Goal: Task Accomplishment & Management: Use online tool/utility

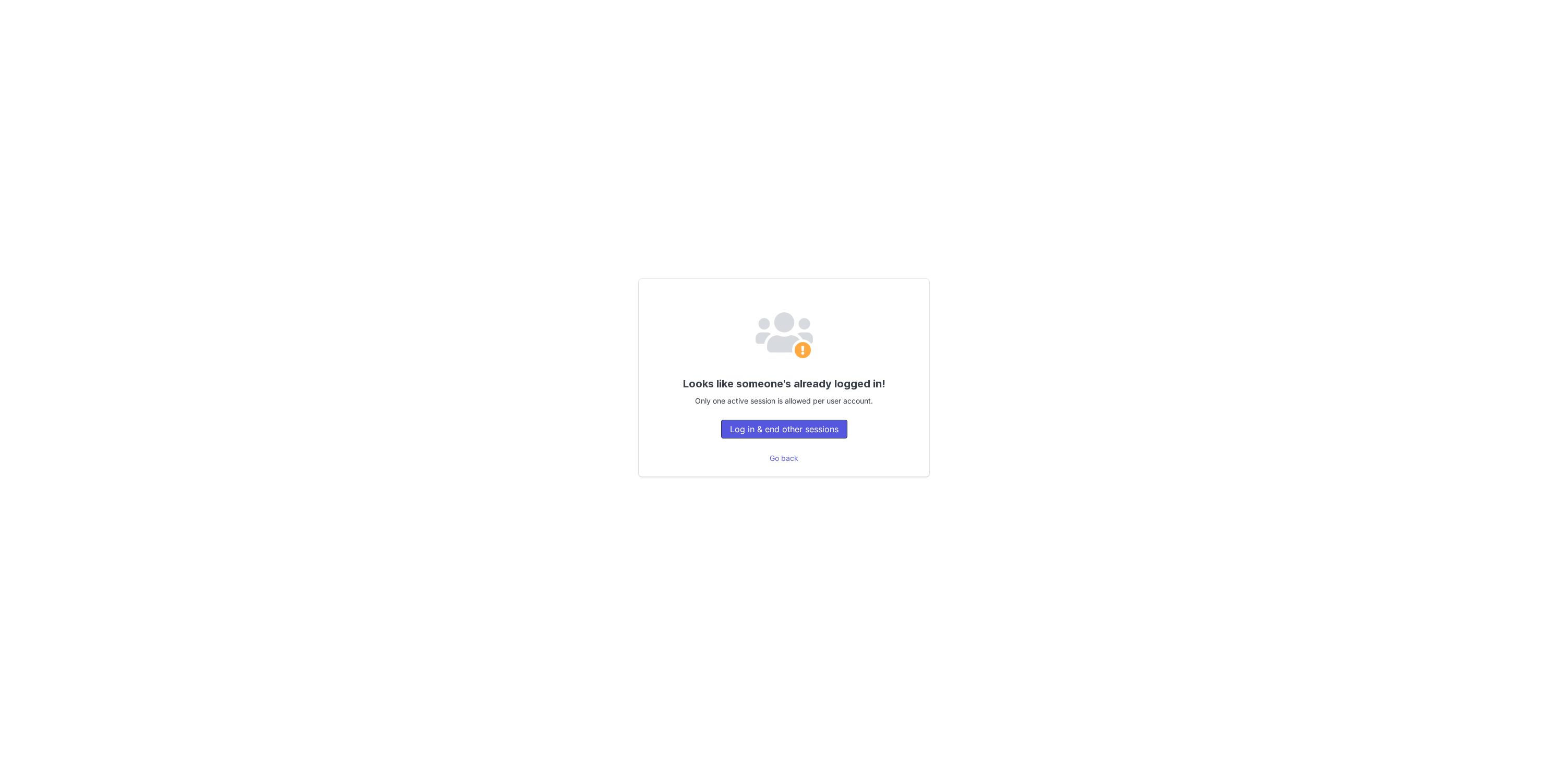
click at [813, 434] on button "Log in & end other sessions" at bounding box center [784, 429] width 126 height 19
click at [813, 435] on button "Log in & end other sessions" at bounding box center [784, 429] width 126 height 19
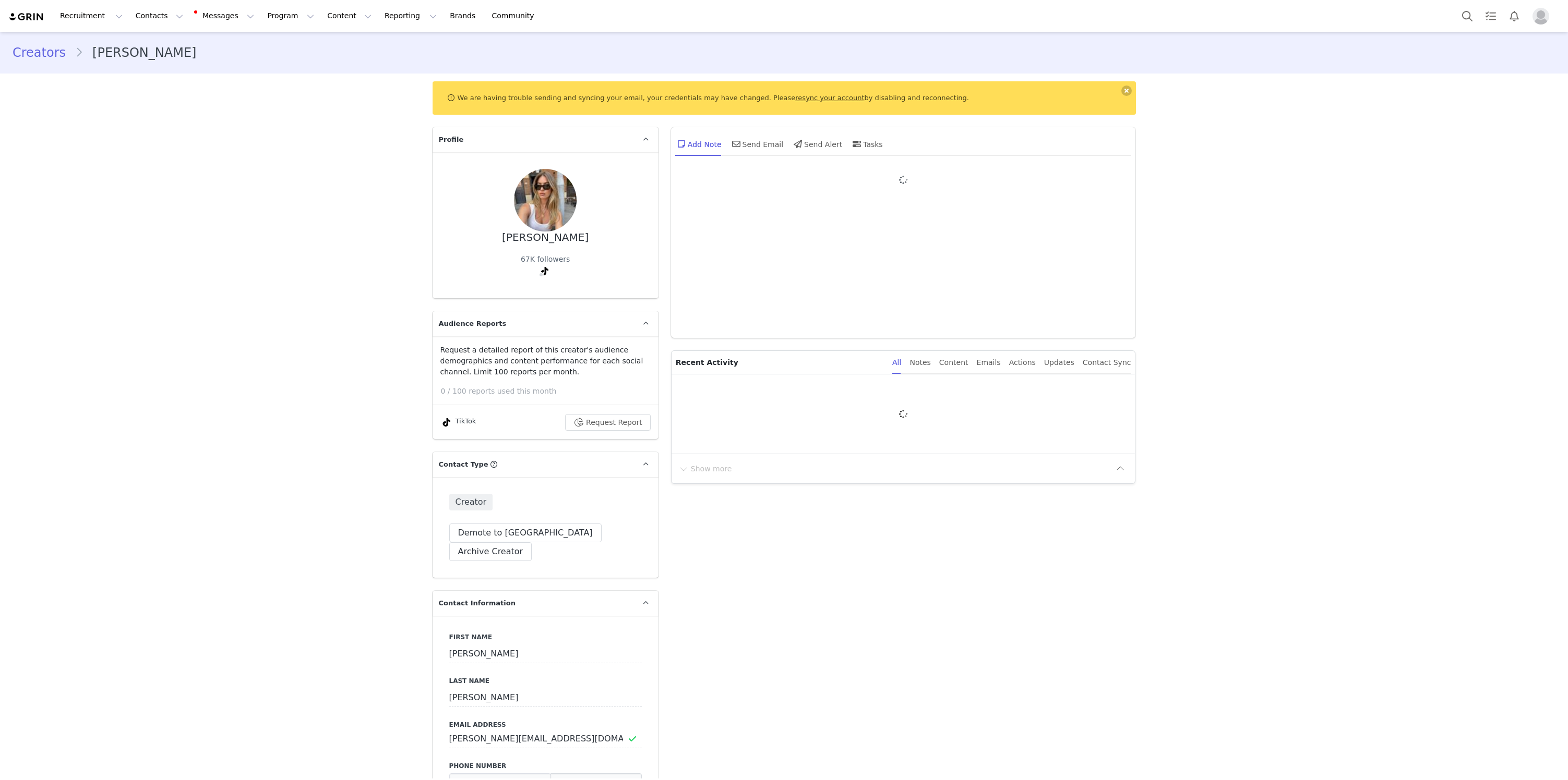
type input "+1 ([GEOGRAPHIC_DATA])"
click at [599, 417] on button "Request Report" at bounding box center [607, 422] width 86 height 17
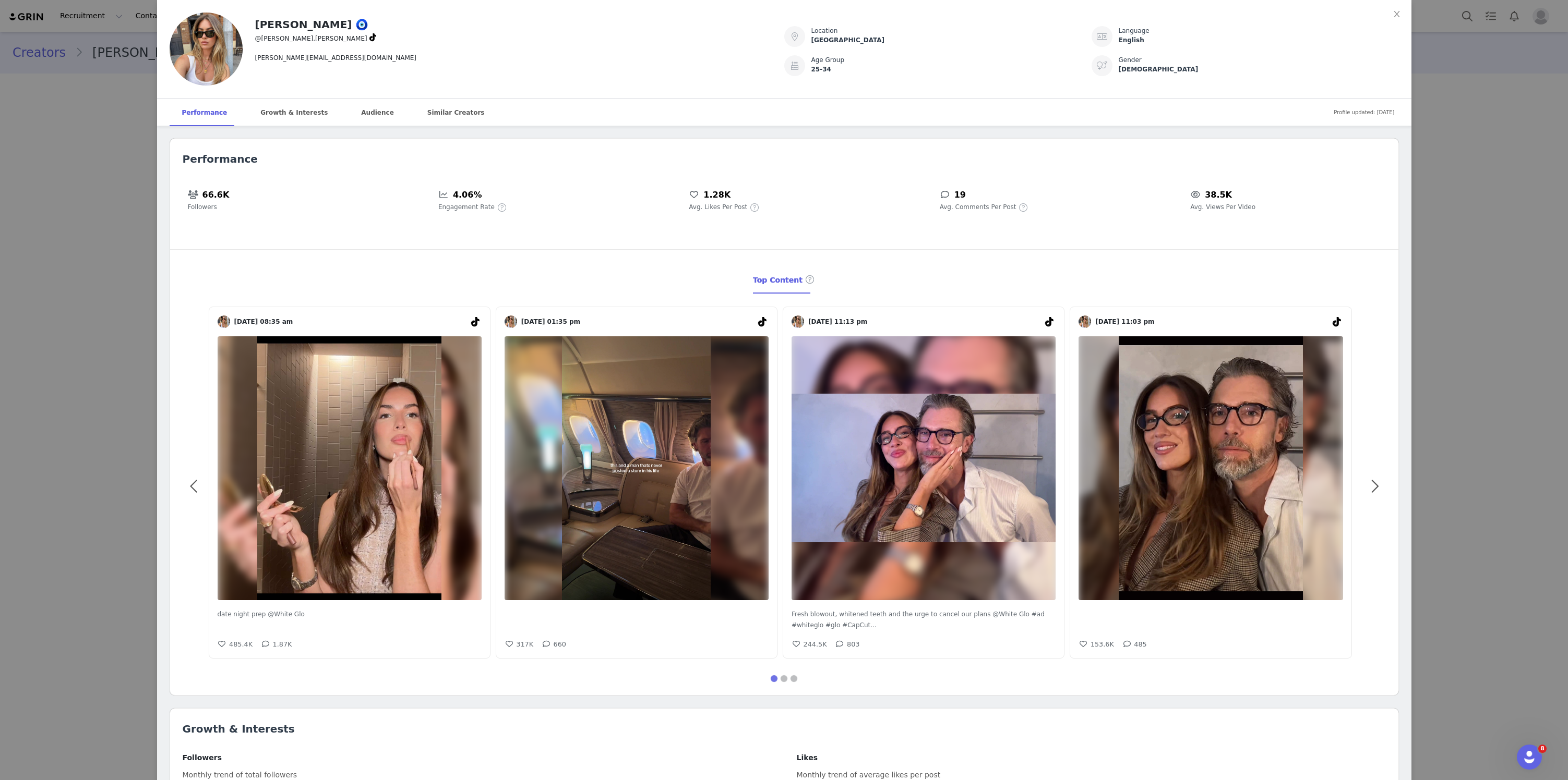
click at [1479, 198] on div "[PERSON_NAME] 🧿 @[PERSON_NAME].sammut [EMAIL_ADDRESS][DOMAIN_NAME] Location [GE…" at bounding box center [784, 390] width 1568 height 780
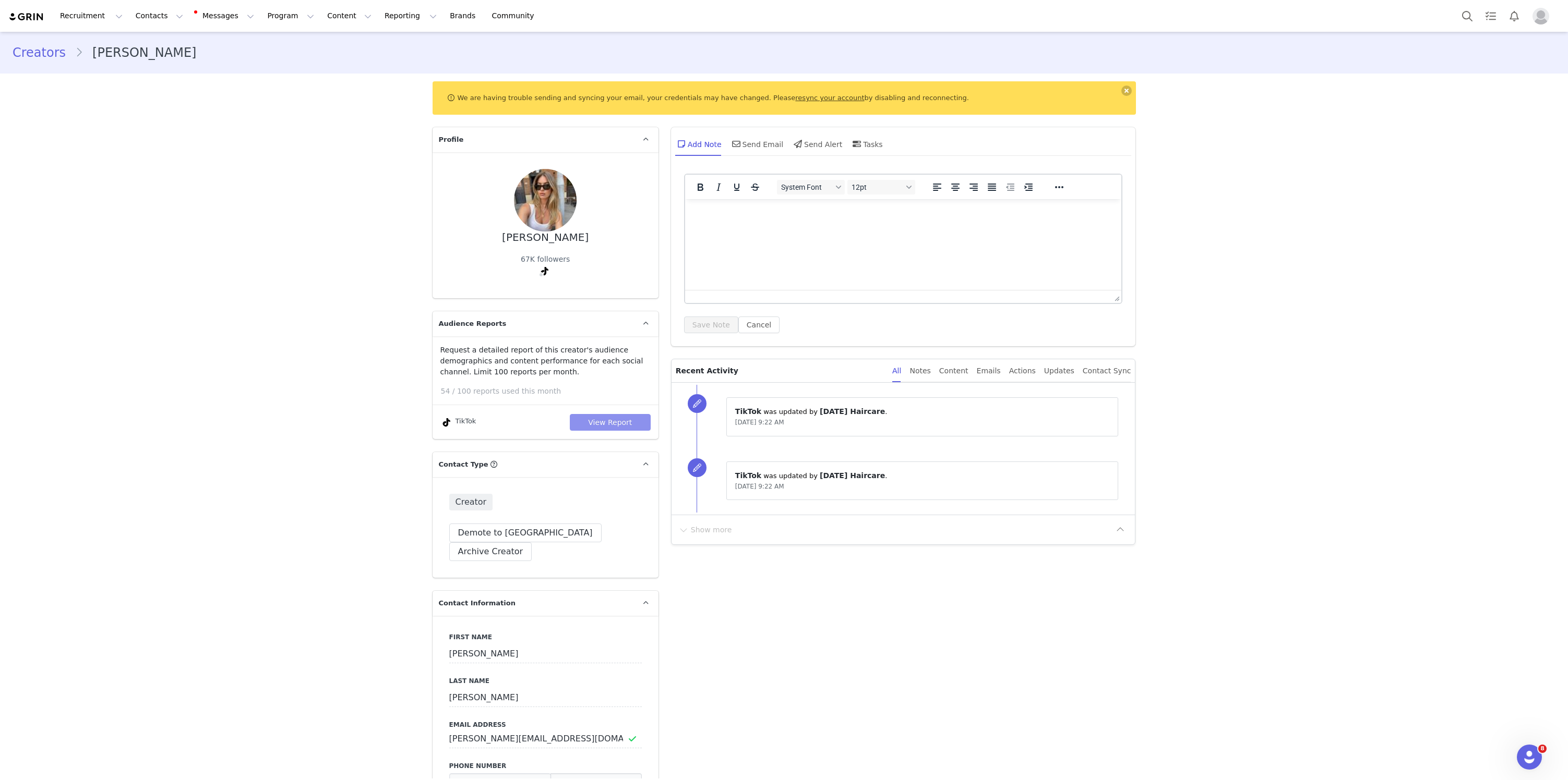
click at [630, 423] on button "View Report" at bounding box center [611, 422] width 81 height 17
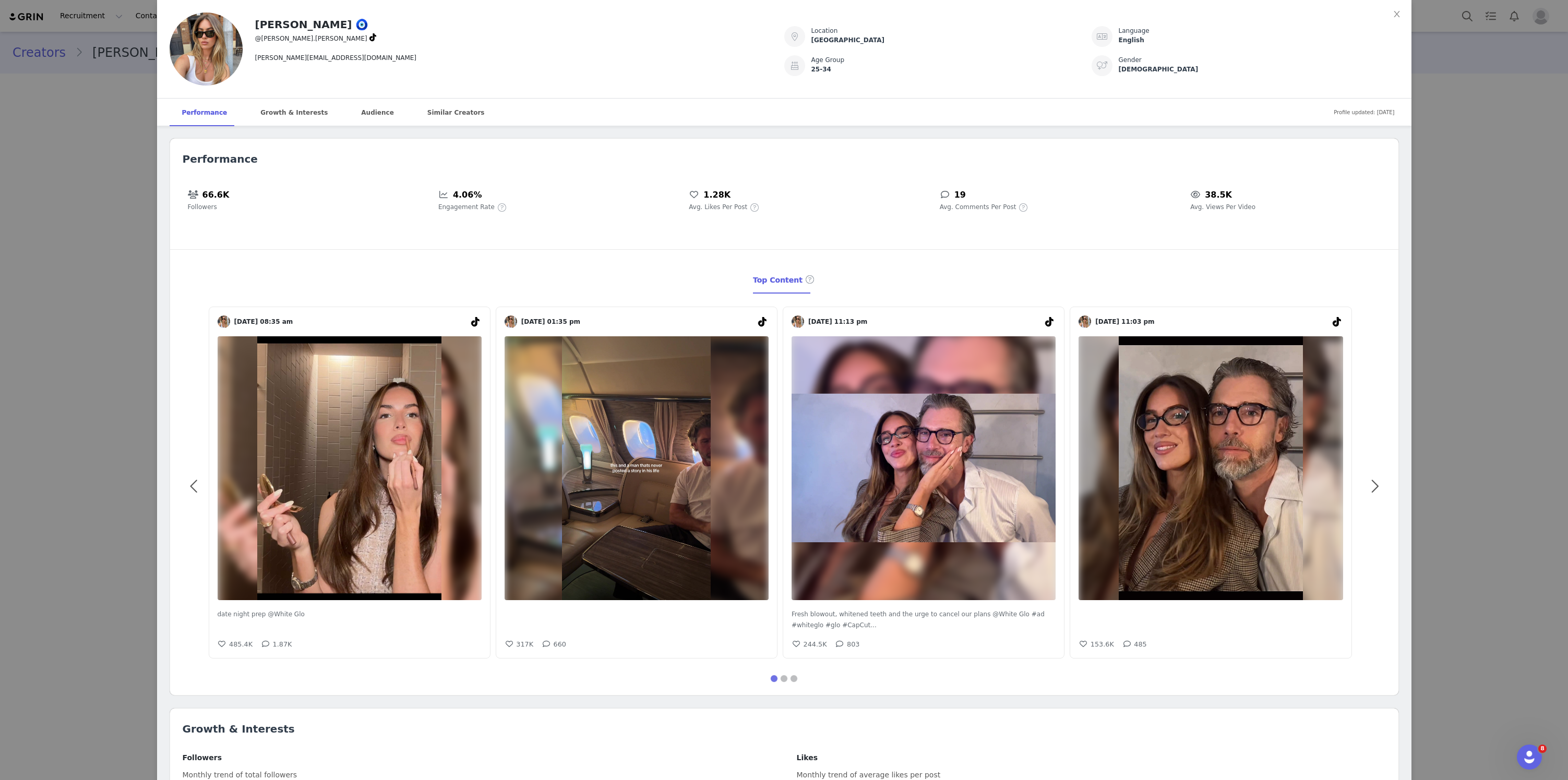
click at [816, 39] on div "[GEOGRAPHIC_DATA]" at bounding box center [952, 40] width 281 height 10
click at [1463, 177] on div "[PERSON_NAME] 🧿 @[PERSON_NAME].sammut [EMAIL_ADDRESS][DOMAIN_NAME] Location [GE…" at bounding box center [784, 390] width 1568 height 780
